Goal: Information Seeking & Learning: Learn about a topic

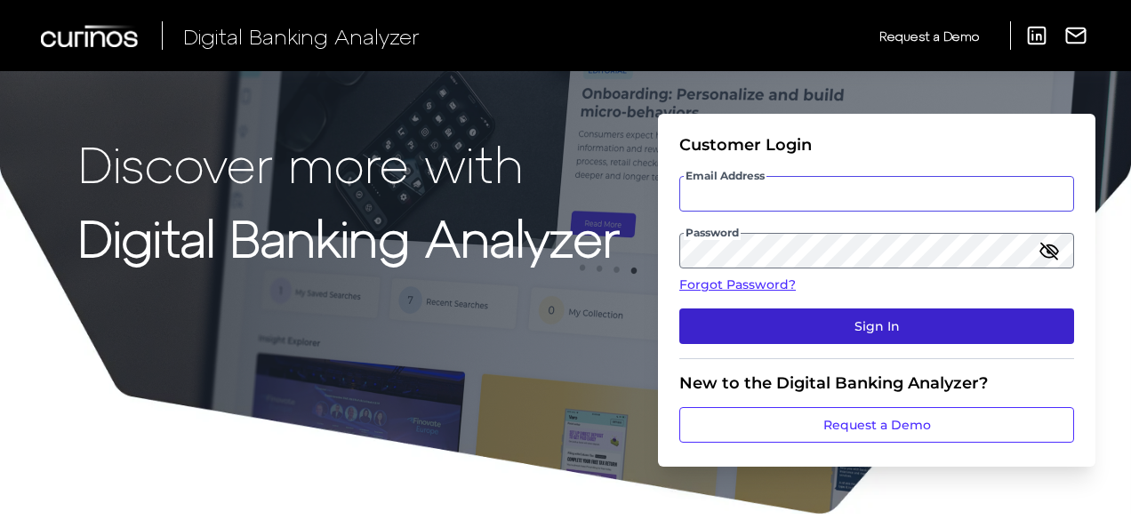
type input "[PERSON_NAME][EMAIL_ADDRESS][PERSON_NAME][DOMAIN_NAME]"
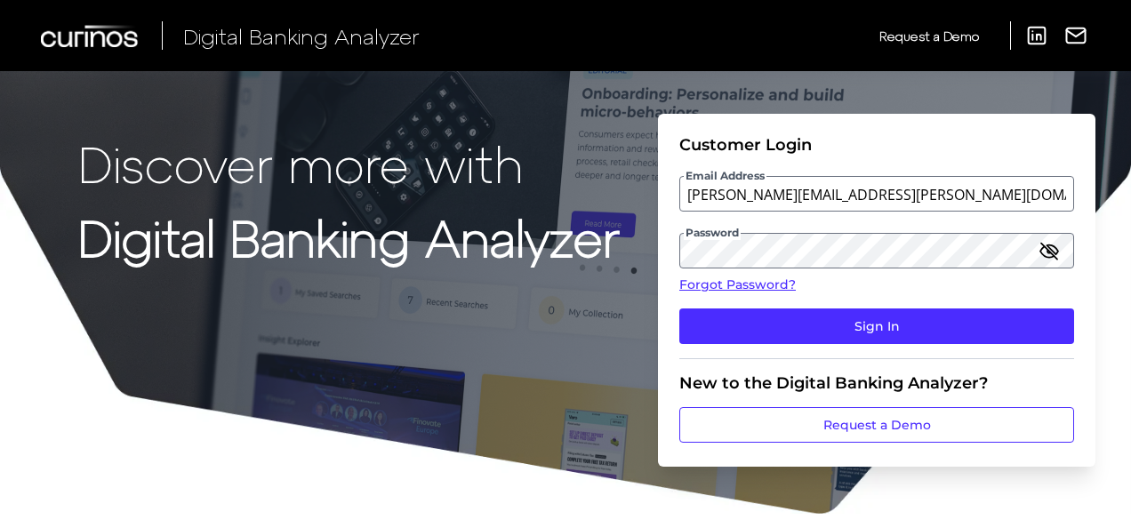
drag, startPoint x: 871, startPoint y: 325, endPoint x: 852, endPoint y: 298, distance: 33.1
click at [871, 325] on button "Sign In" at bounding box center [876, 327] width 395 height 36
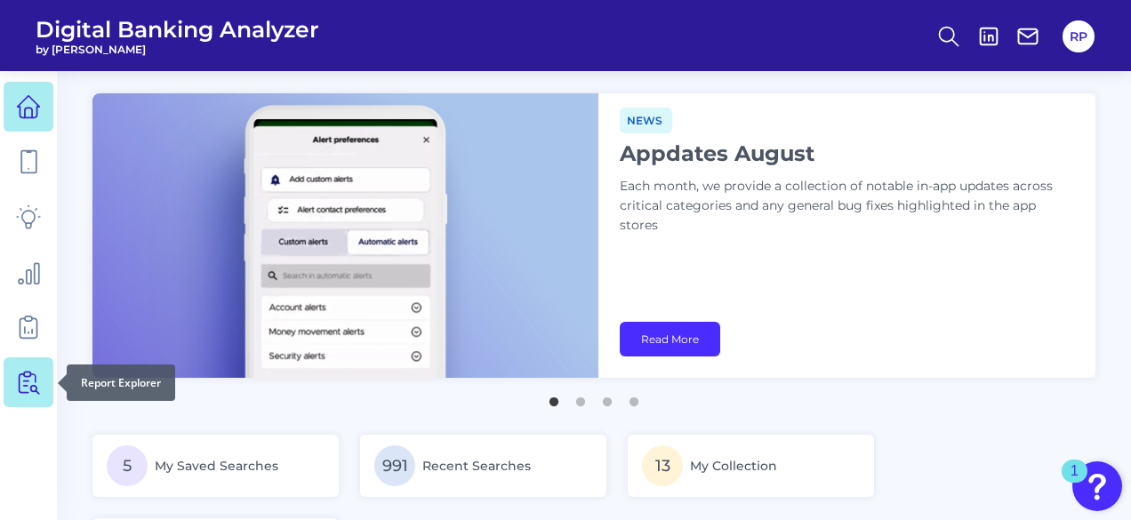
click at [32, 387] on icon at bounding box center [28, 382] width 25 height 25
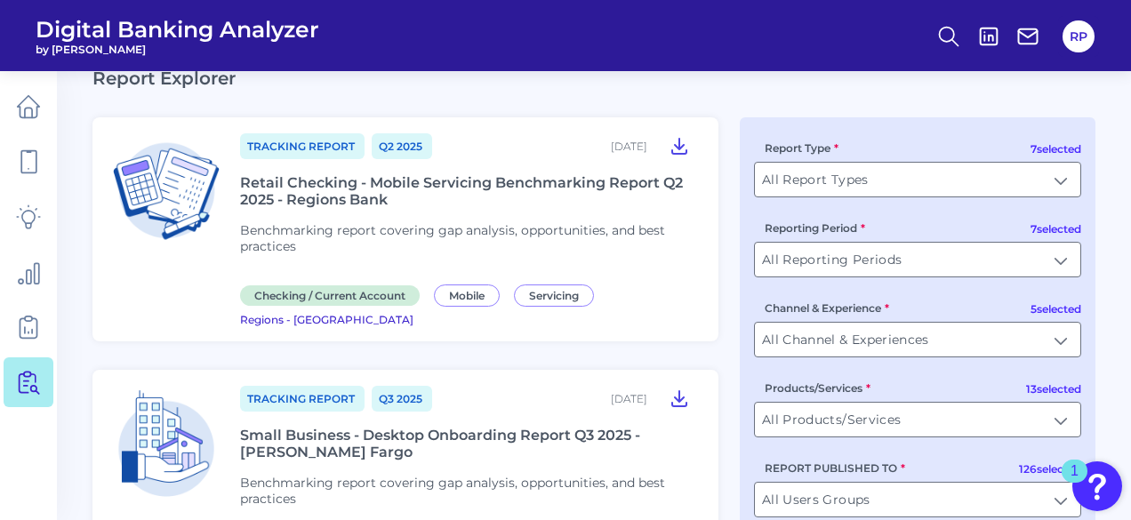
scroll to position [89, 0]
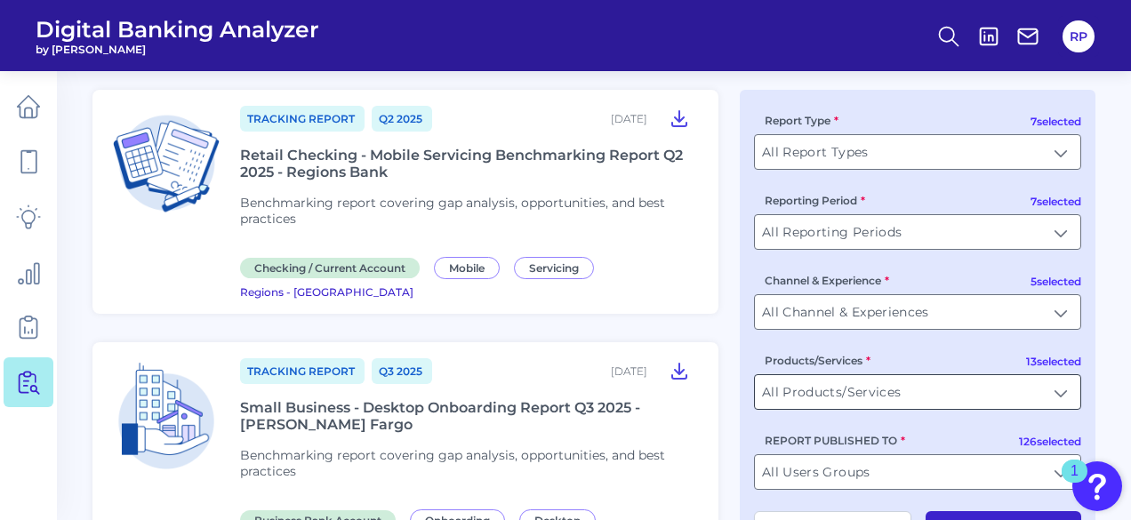
click at [1034, 394] on input "All Products/Services" at bounding box center [917, 392] width 325 height 34
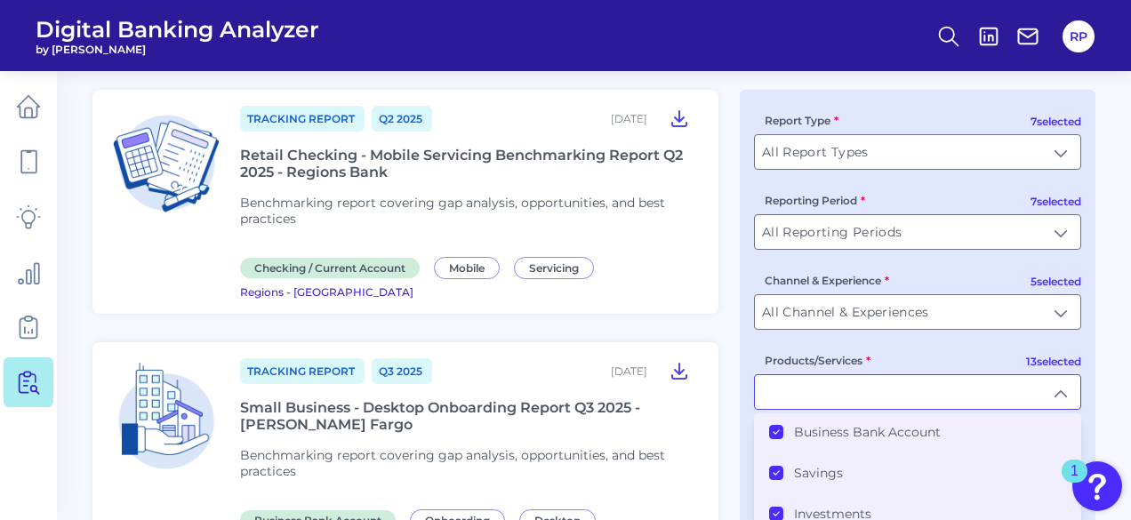
scroll to position [0, 0]
click at [866, 438] on label "All Products/Services" at bounding box center [860, 435] width 132 height 16
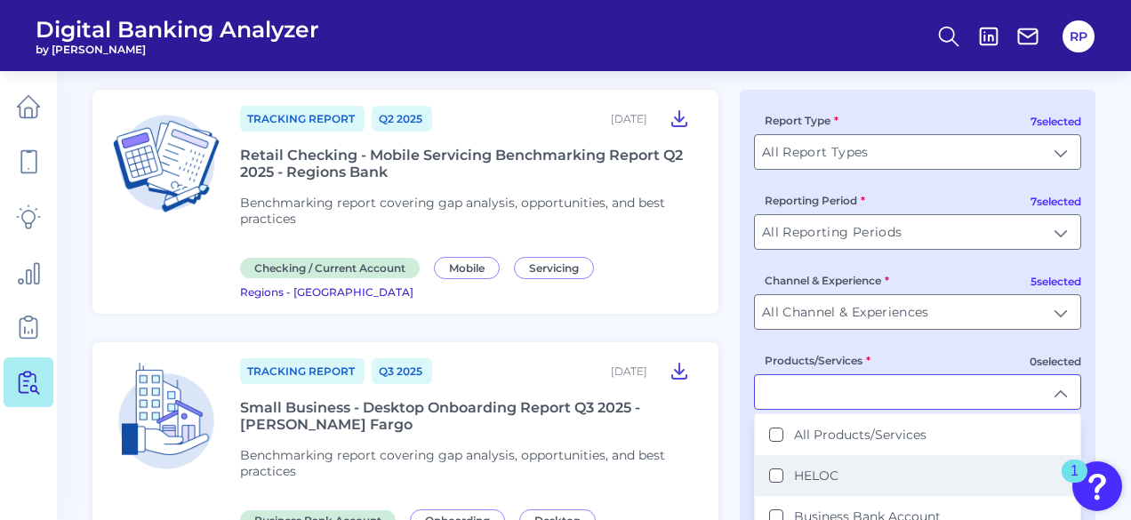
scroll to position [89, 0]
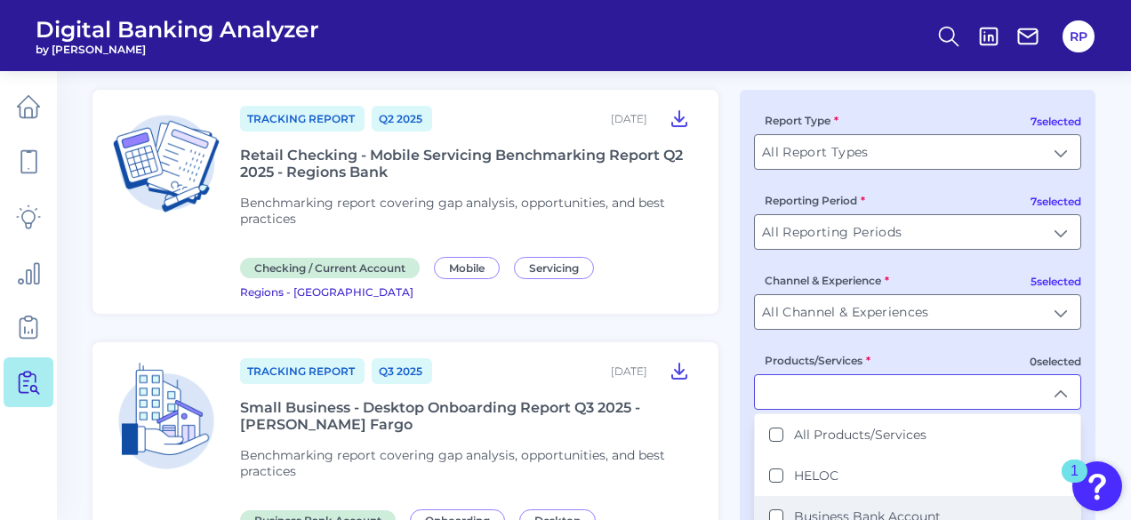
click at [889, 507] on li "Business Bank Account" at bounding box center [917, 516] width 325 height 41
type input "Business Bank Account"
click at [916, 317] on input "All Channel & Experiences" at bounding box center [917, 311] width 325 height 34
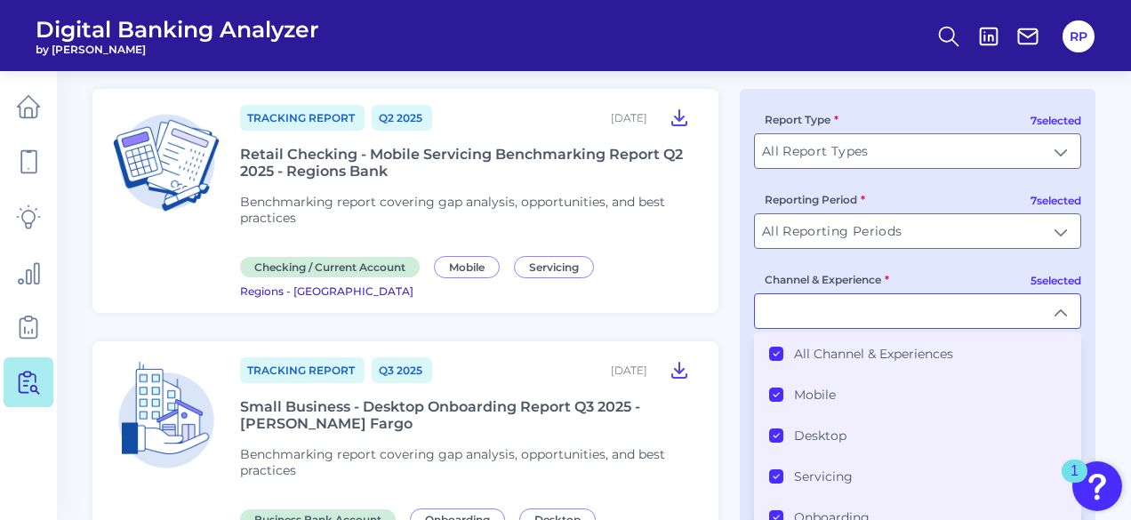
click at [880, 365] on li "All Channel & Experiences" at bounding box center [917, 353] width 325 height 41
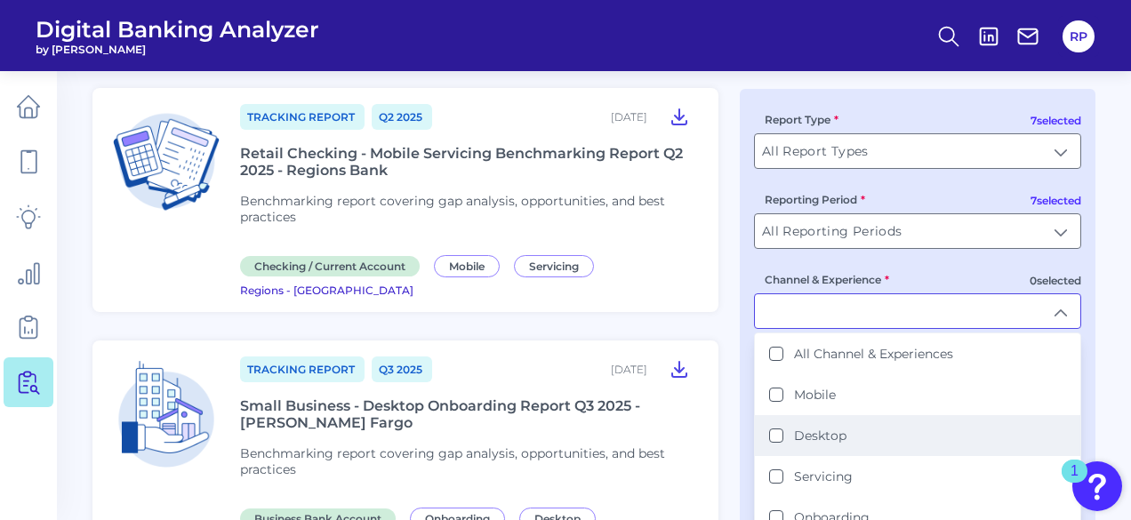
click at [829, 434] on label "Desktop" at bounding box center [820, 436] width 52 height 16
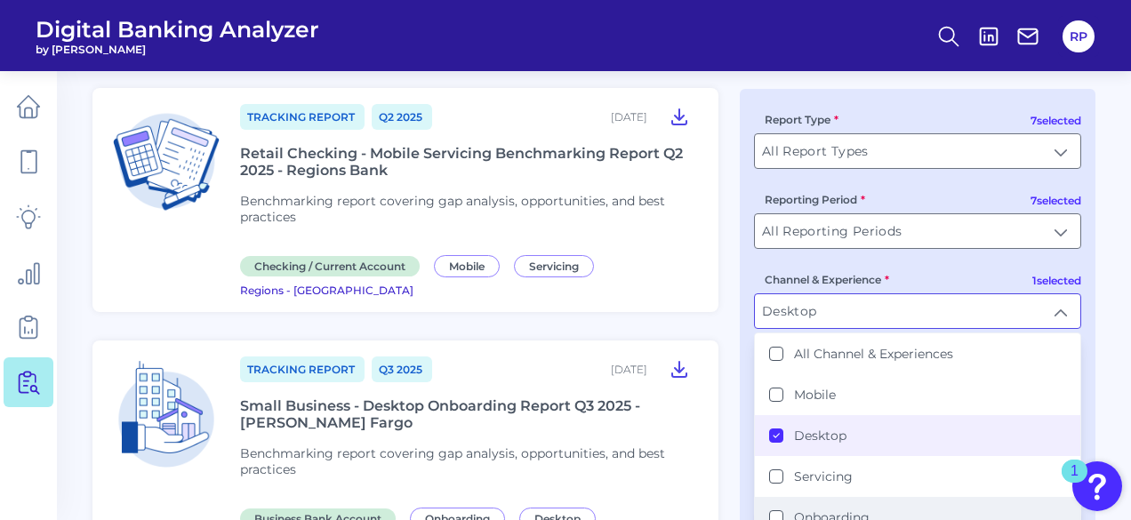
click at [839, 509] on label "Onboarding" at bounding box center [832, 517] width 76 height 16
type input "Desktop, Onboarding"
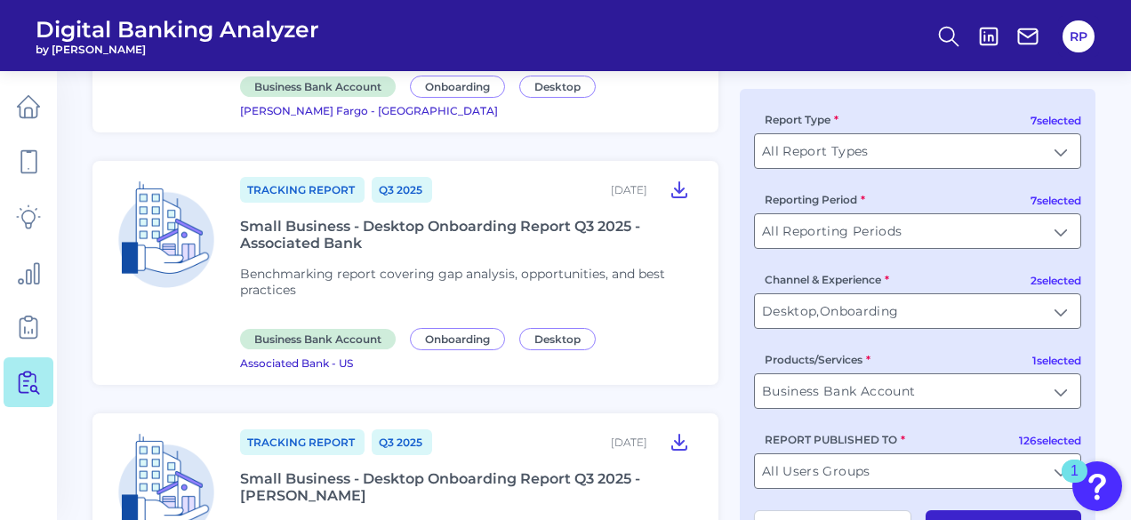
scroll to position [625, 0]
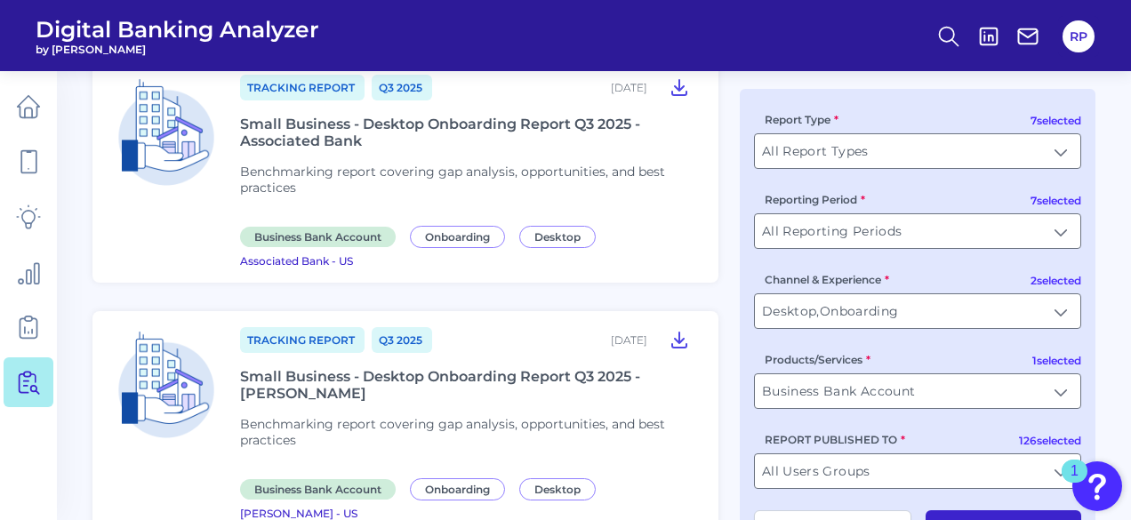
click at [1010, 517] on button "Apply Filters" at bounding box center [1004, 528] width 156 height 36
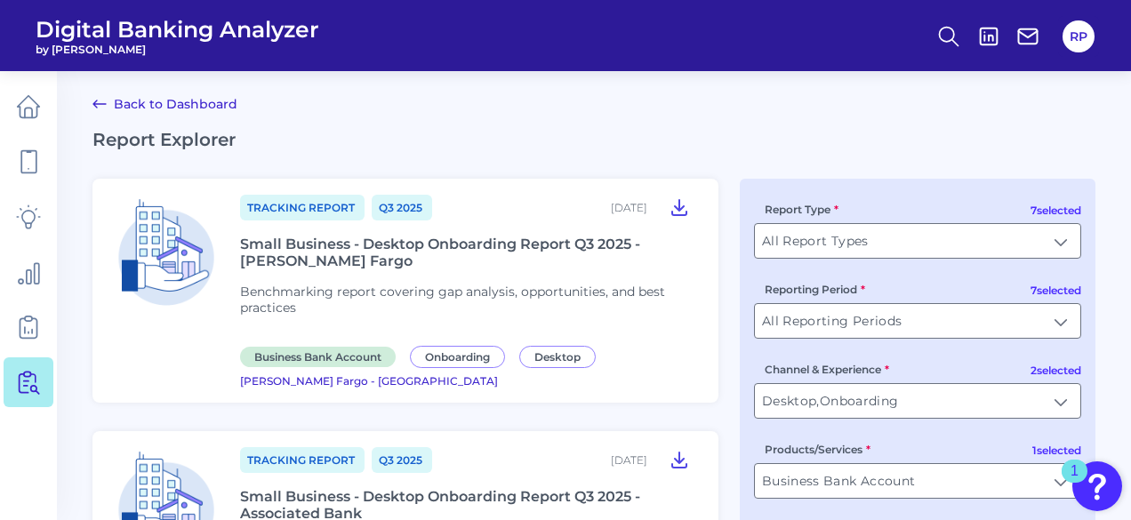
scroll to position [0, 0]
click at [683, 202] on icon at bounding box center [679, 206] width 21 height 21
